Goal: Information Seeking & Learning: Learn about a topic

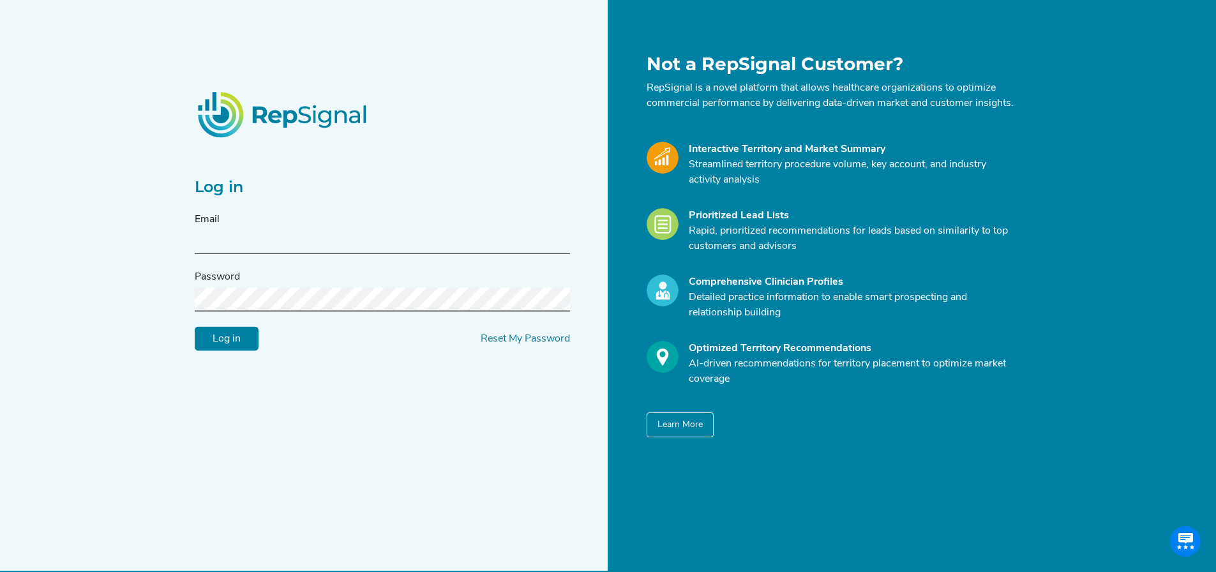
type input "[EMAIL_ADDRESS][DOMAIN_NAME]"
click at [222, 360] on div "Log in Email [EMAIL_ADDRESS][DOMAIN_NAME] Password Log in Reset My Password" at bounding box center [397, 246] width 421 height 384
click at [219, 351] on input "Log in" at bounding box center [227, 339] width 64 height 24
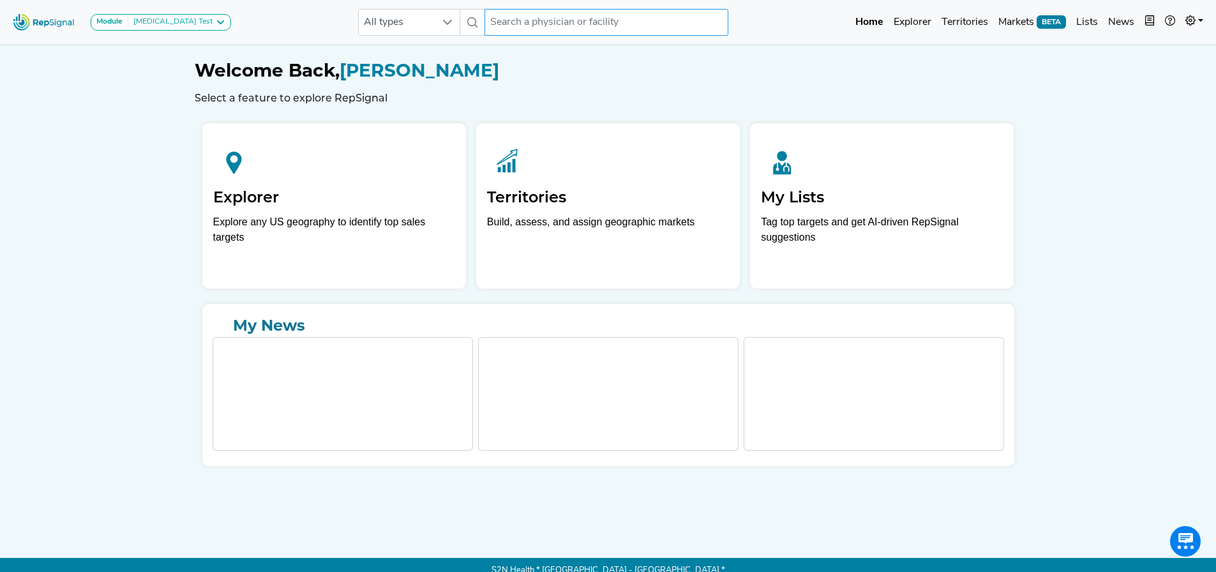
click at [538, 15] on input "text" at bounding box center [607, 22] width 244 height 27
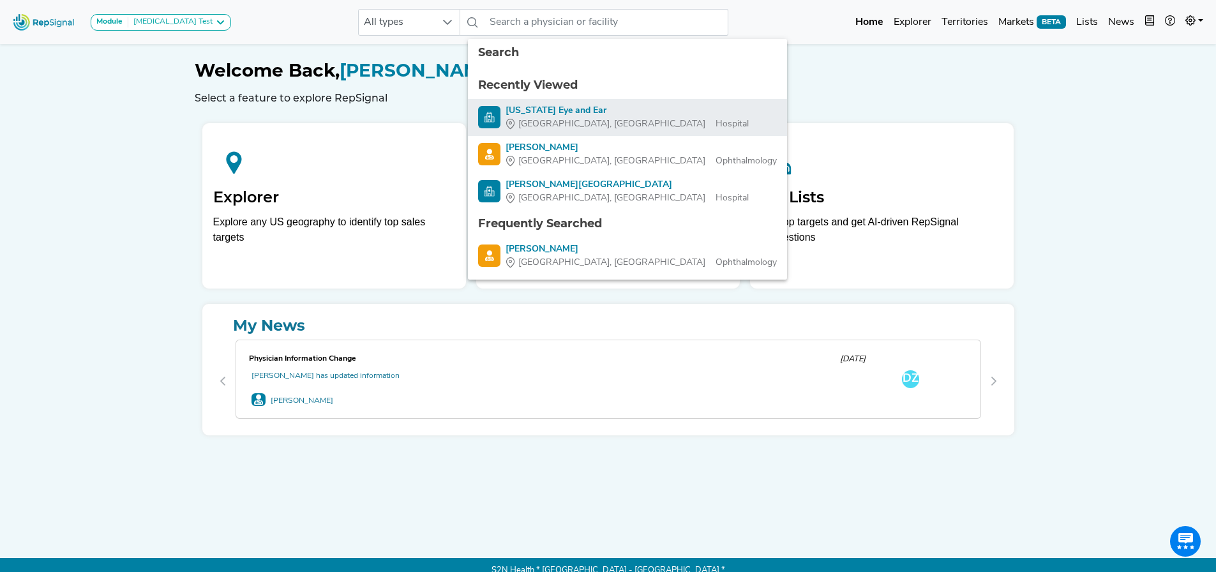
click at [535, 114] on div "[US_STATE] Eye and Ear" at bounding box center [627, 110] width 243 height 13
type input "[US_STATE] Eye and Ear"
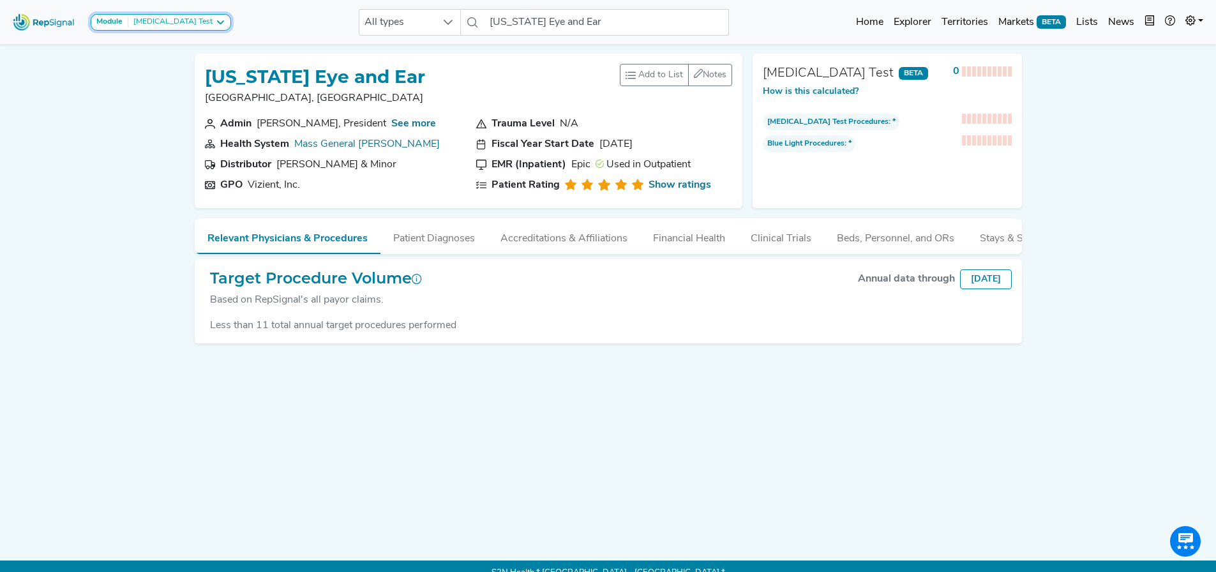
click at [162, 17] on div "[MEDICAL_DATA] Test" at bounding box center [170, 22] width 84 height 10
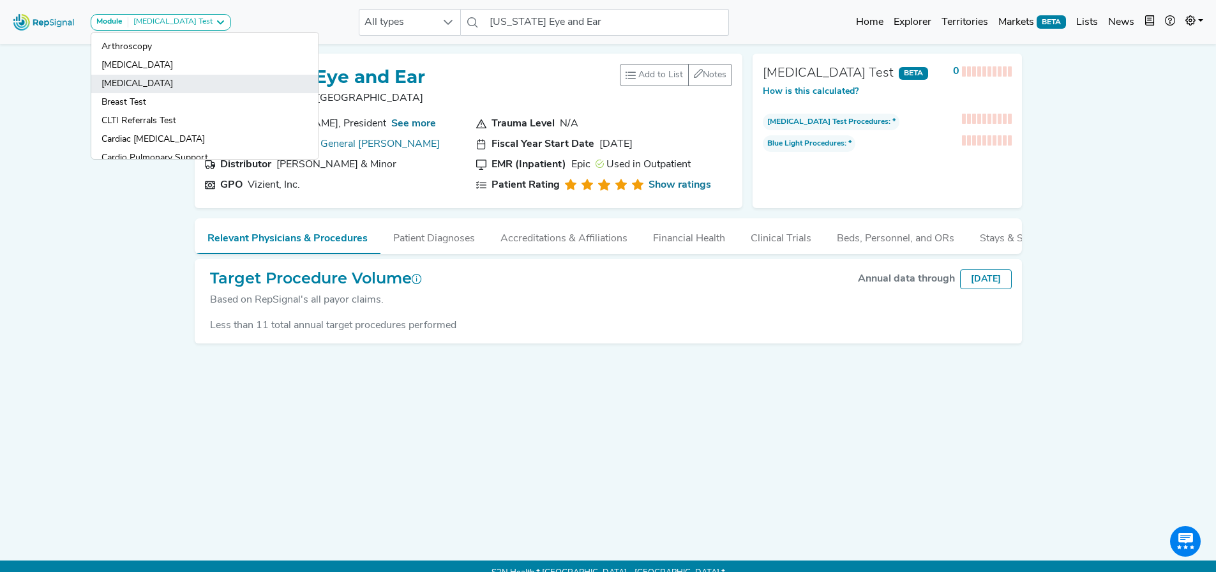
click at [158, 84] on link "[MEDICAL_DATA]" at bounding box center [204, 84] width 227 height 19
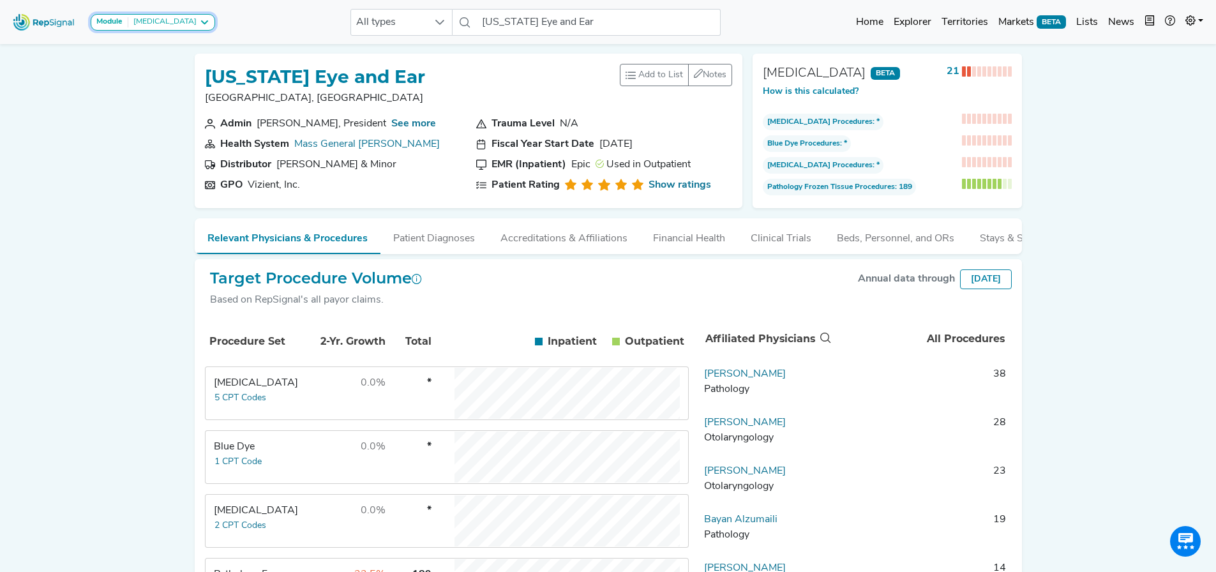
click at [162, 22] on div "[MEDICAL_DATA]" at bounding box center [162, 22] width 68 height 10
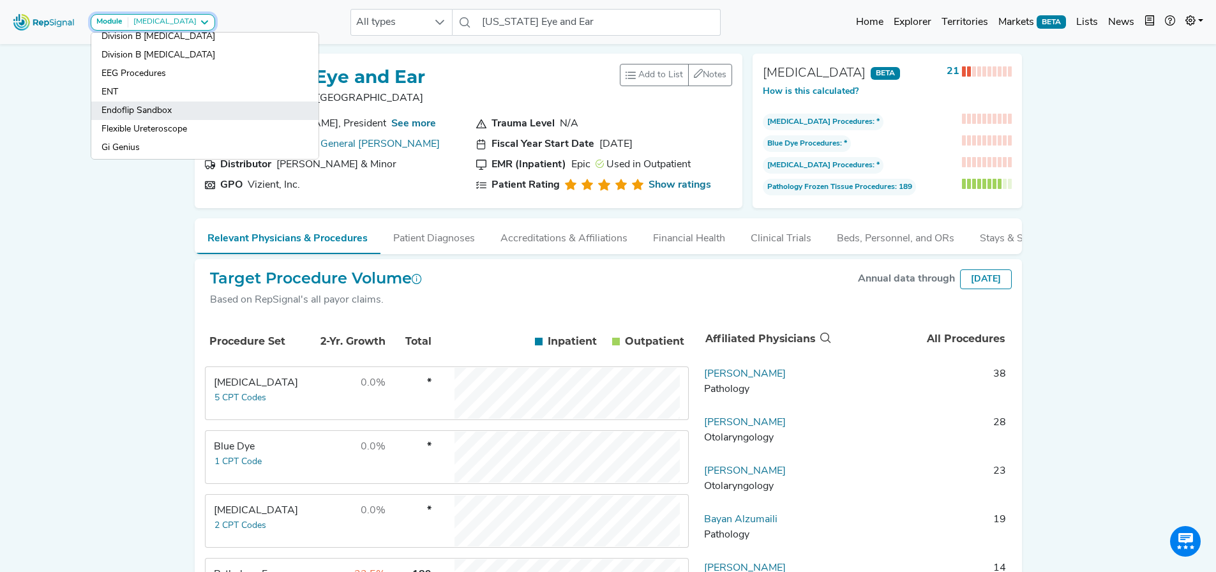
scroll to position [255, 0]
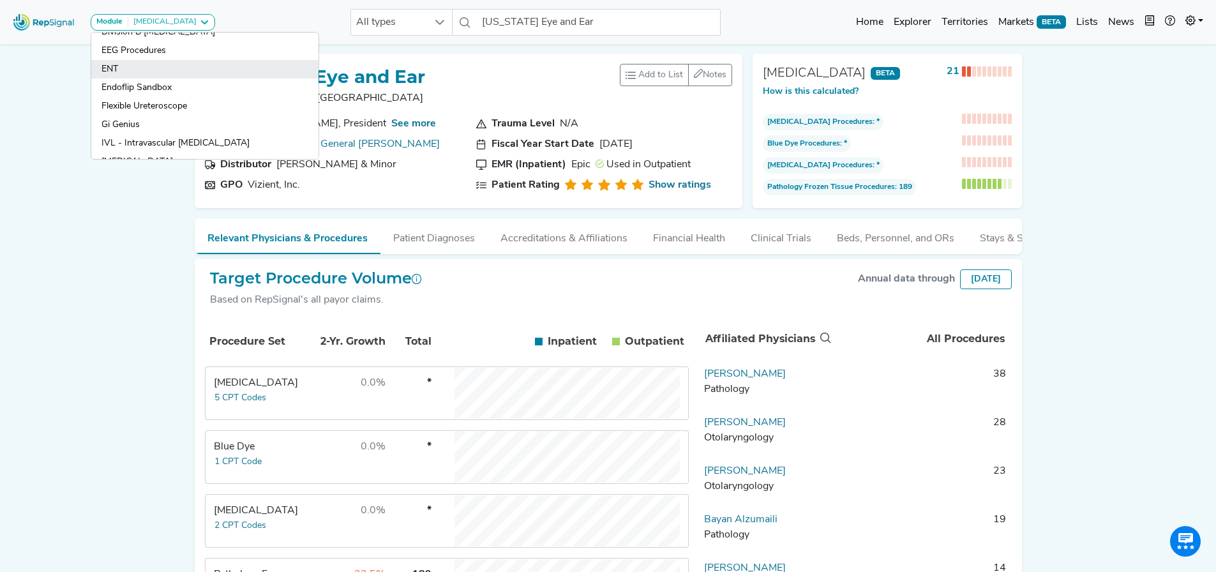
click at [148, 75] on link "ENT" at bounding box center [204, 69] width 227 height 19
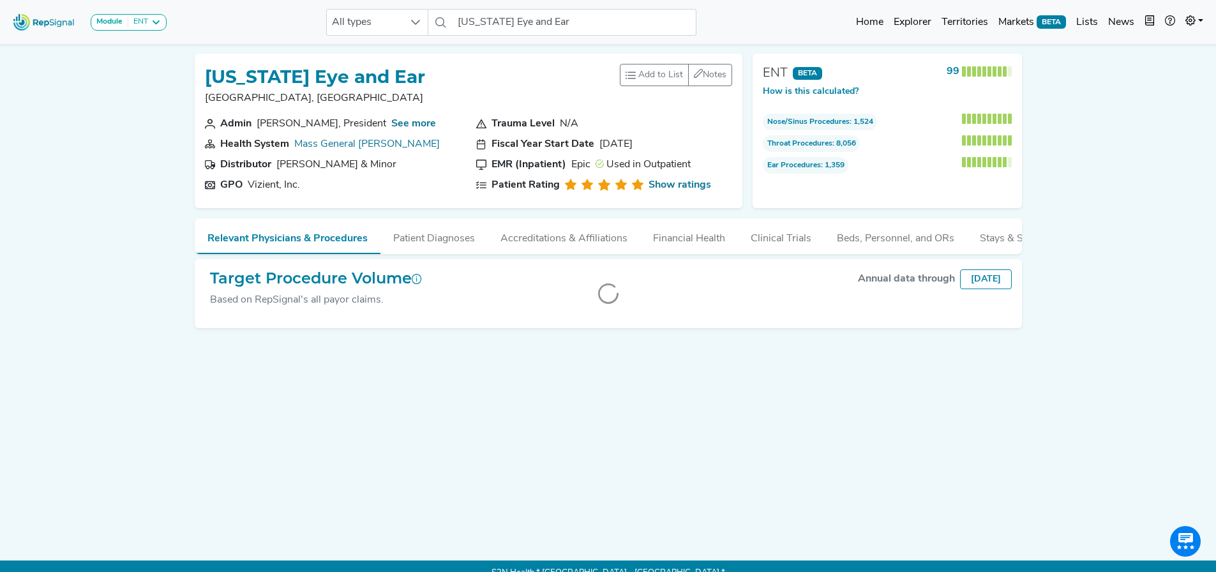
click at [1093, 219] on div "Module ENT Arthroscopy [MEDICAL_DATA] [MEDICAL_DATA] Breast Test CLTI Referrals…" at bounding box center [608, 293] width 1216 height 586
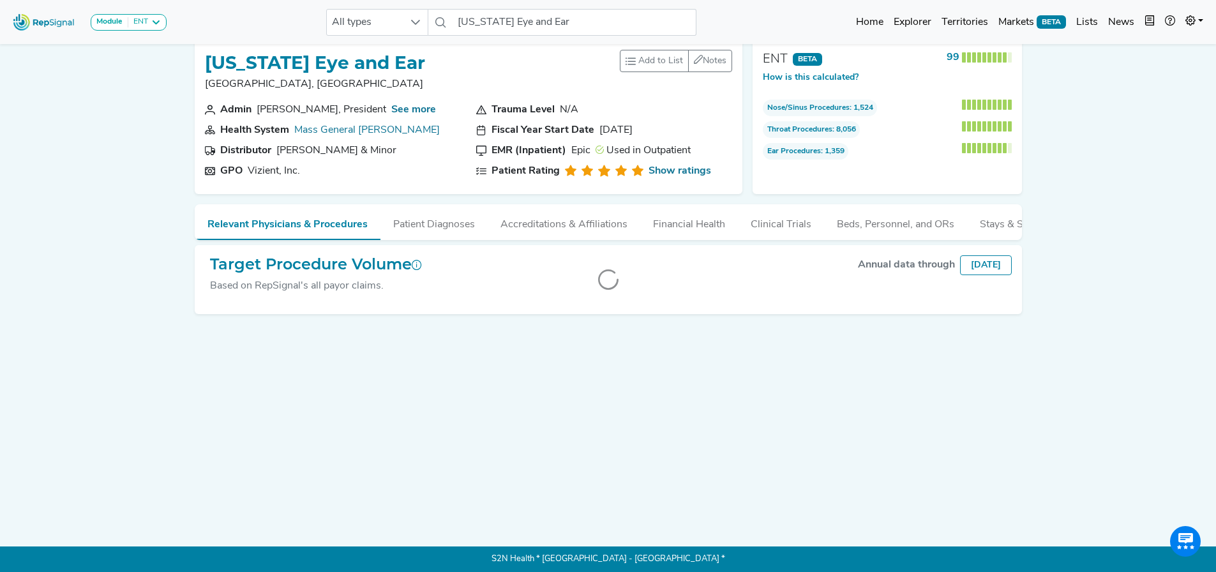
scroll to position [0, 0]
